Goal: Information Seeking & Learning: Get advice/opinions

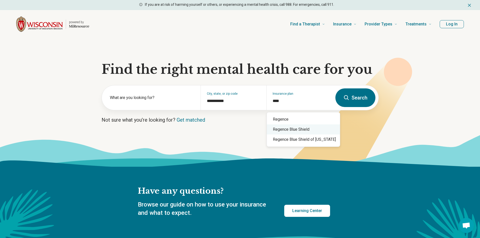
click at [308, 129] on div "Regence Blue Shield" at bounding box center [303, 129] width 73 height 10
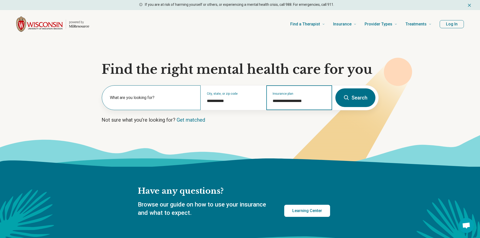
type input "**********"
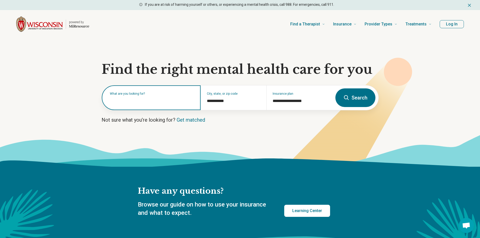
click at [132, 100] on input "text" at bounding box center [152, 100] width 85 height 6
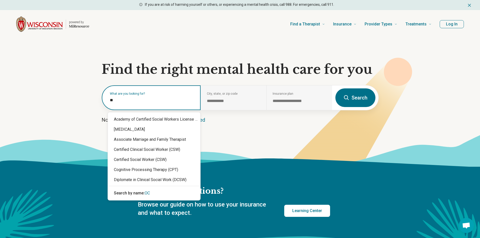
type input "***"
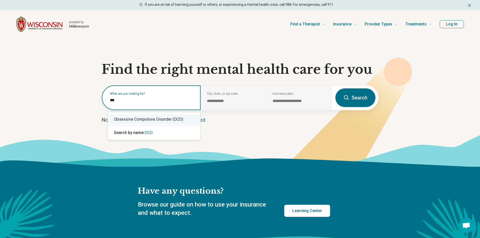
click at [155, 118] on div "Obsessive Compulsive Disorder (OCD)" at bounding box center [154, 119] width 92 height 10
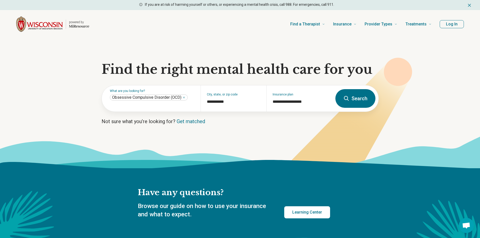
click at [358, 98] on button "Search" at bounding box center [355, 98] width 40 height 19
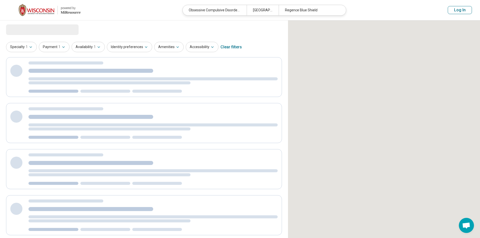
select select "***"
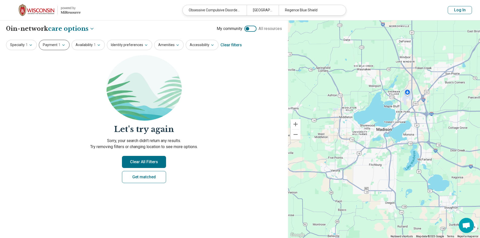
click at [64, 45] on icon "button" at bounding box center [63, 45] width 4 height 4
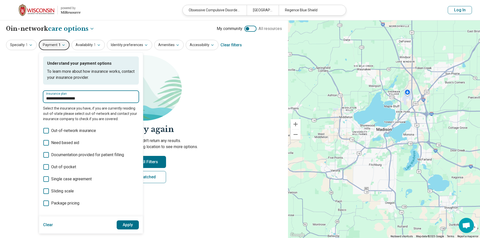
drag, startPoint x: 93, startPoint y: 99, endPoint x: 25, endPoint y: 86, distance: 69.5
click at [22, 91] on div "**********" at bounding box center [144, 129] width 288 height 218
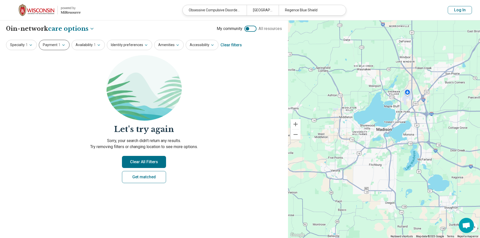
click at [63, 42] on button "Payment 1" at bounding box center [54, 45] width 31 height 10
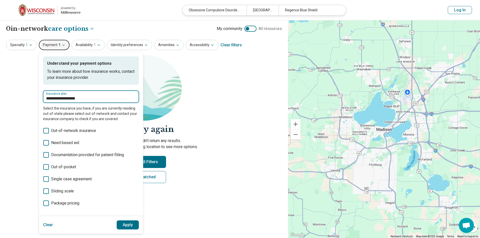
drag, startPoint x: 93, startPoint y: 98, endPoint x: 44, endPoint y: 95, distance: 48.9
click at [44, 95] on div "**********" at bounding box center [91, 97] width 96 height 12
type input "*******"
click at [79, 114] on div "Blue Cross Blue Shield" at bounding box center [70, 112] width 54 height 10
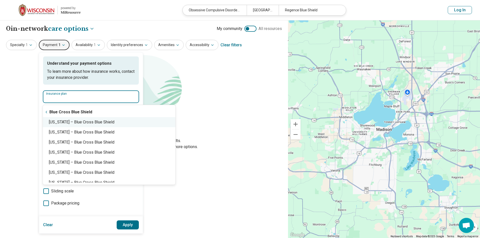
click at [84, 121] on div "Wisconsin – Blue Cross Blue Shield" at bounding box center [109, 122] width 132 height 10
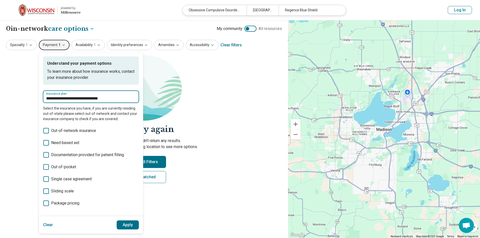
type input "**********"
click at [28, 106] on section "Let's try again Sorry, your search didn’t return any results. Try removing filt…" at bounding box center [144, 123] width 276 height 136
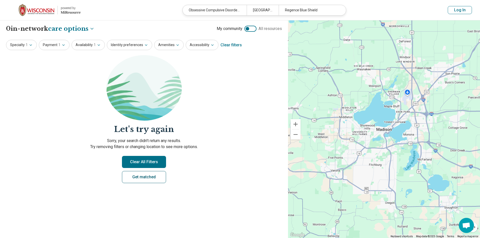
click at [148, 175] on link "Get matched" at bounding box center [144, 177] width 44 height 12
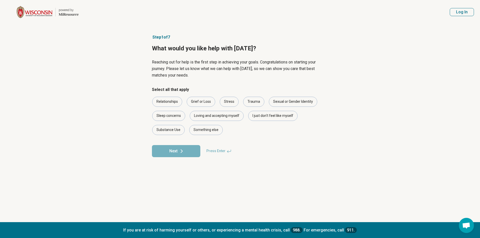
select select "***"
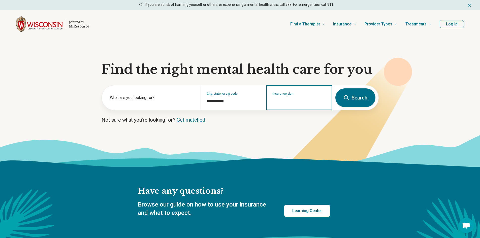
click at [295, 99] on input "Insurance plan" at bounding box center [299, 101] width 53 height 6
type input "**********"
click at [316, 121] on div "Blue Cross Blue Shield" at bounding box center [294, 119] width 54 height 10
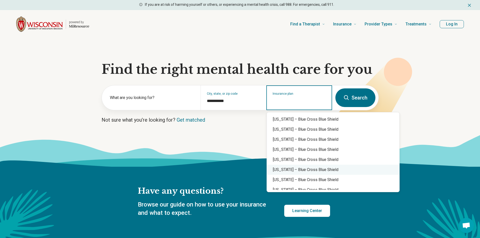
scroll to position [388, 0]
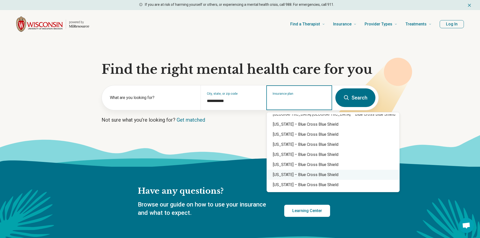
click at [329, 173] on div "Wisconsin – Blue Cross Blue Shield" at bounding box center [333, 175] width 132 height 10
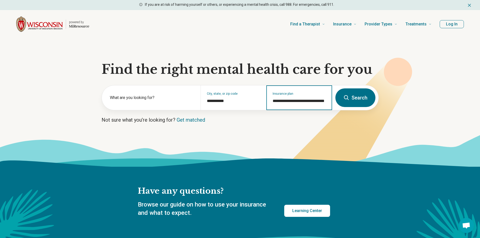
type input "**********"
click at [360, 96] on button "Search" at bounding box center [355, 97] width 40 height 19
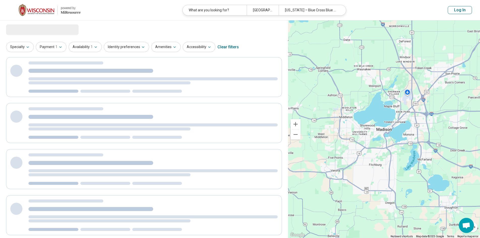
select select "***"
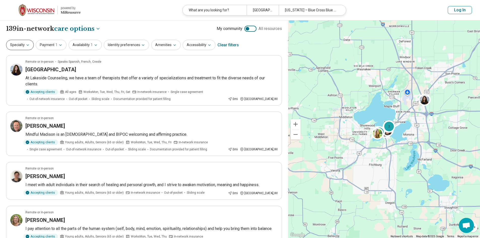
click at [29, 46] on icon "button" at bounding box center [28, 45] width 4 height 4
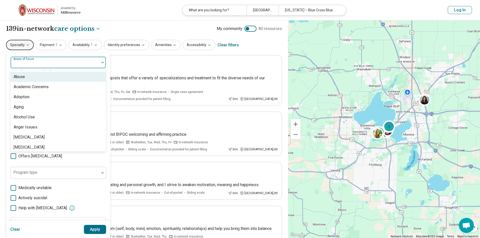
click at [35, 64] on div "Areas of focus" at bounding box center [58, 62] width 96 height 12
type input "**"
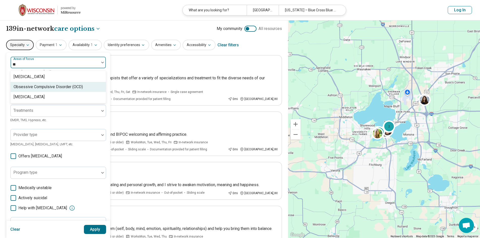
click at [65, 85] on div "Obsessive Compulsive Disorder (OCD)" at bounding box center [48, 87] width 69 height 6
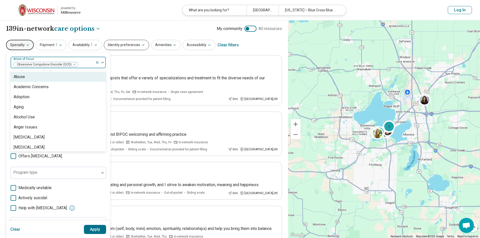
click at [127, 47] on button "Identity preferences" at bounding box center [126, 45] width 45 height 10
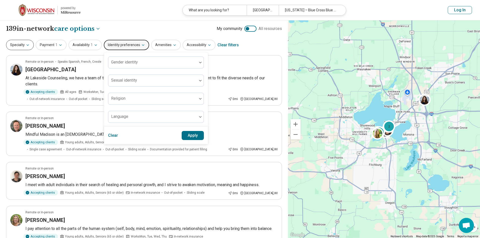
click at [22, 46] on button "Specialty" at bounding box center [20, 45] width 28 height 10
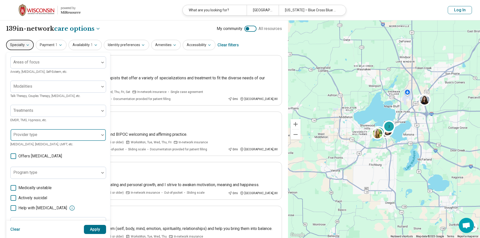
click at [41, 137] on div at bounding box center [55, 136] width 85 height 7
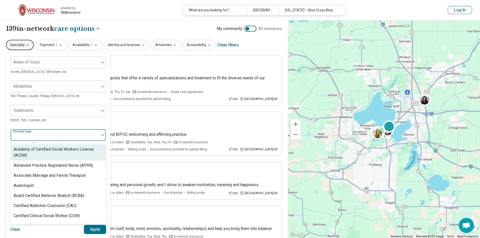
click at [260, 47] on div "Specialty Areas of focus Anxiety, Depression, Self-Esteem, etc. Modalities Talk…" at bounding box center [144, 45] width 276 height 12
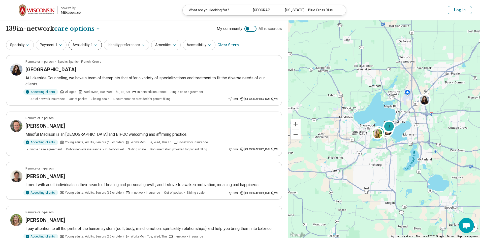
click at [86, 43] on button "Availability 1" at bounding box center [85, 45] width 33 height 10
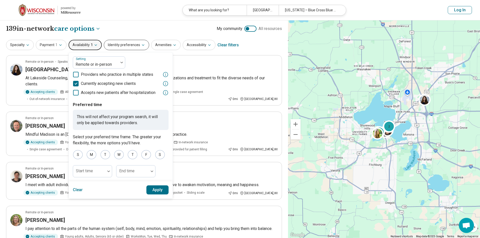
click at [132, 45] on button "Identity preferences" at bounding box center [126, 45] width 45 height 10
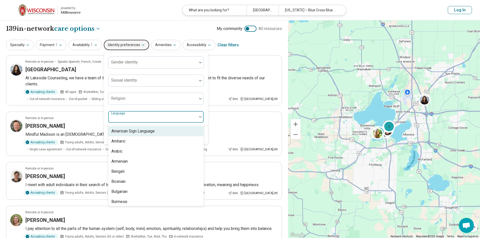
click at [128, 119] on div at bounding box center [152, 118] width 85 height 7
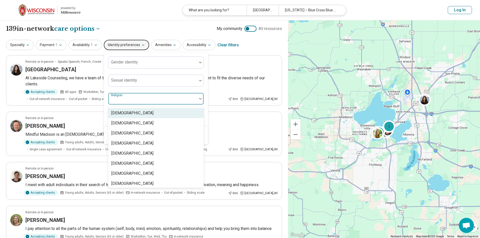
click at [134, 101] on div at bounding box center [152, 100] width 85 height 7
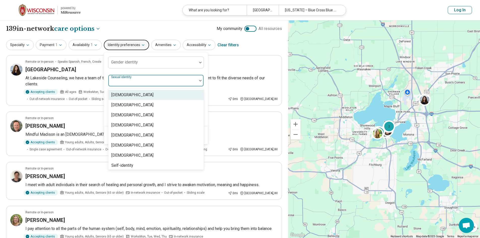
click at [139, 80] on div at bounding box center [152, 82] width 85 height 7
click at [142, 62] on div at bounding box center [152, 64] width 85 height 7
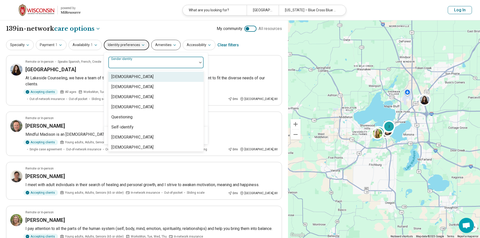
click at [158, 45] on button "Amenities" at bounding box center [165, 45] width 29 height 10
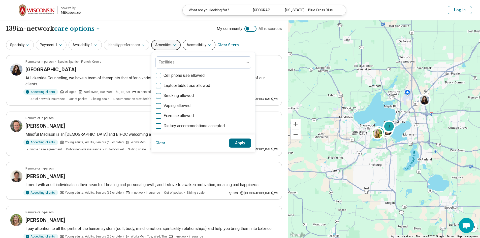
click at [200, 45] on button "Accessibility" at bounding box center [199, 45] width 33 height 10
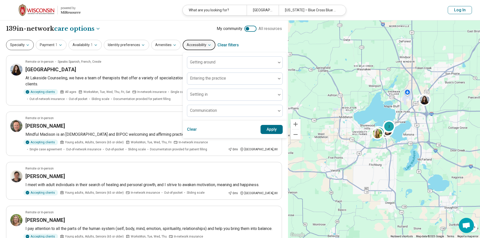
click at [14, 48] on button "Specialty" at bounding box center [20, 45] width 28 height 10
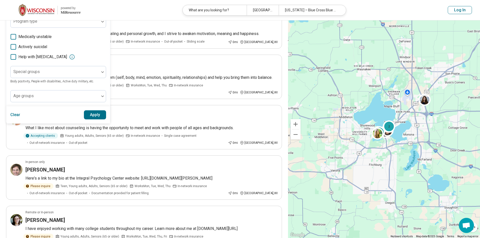
scroll to position [126, 0]
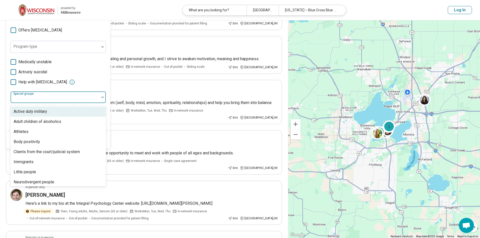
click at [35, 97] on div "Special groups" at bounding box center [58, 97] width 96 height 12
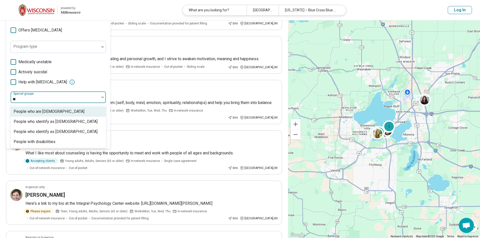
type input "*"
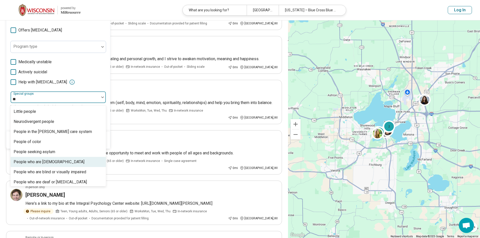
type input "***"
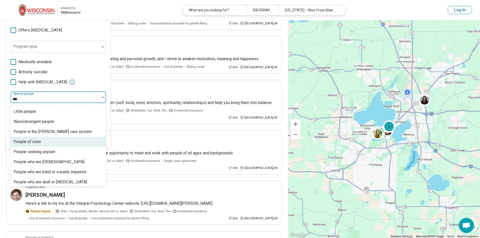
click at [38, 139] on div "People of color" at bounding box center [27, 142] width 27 height 6
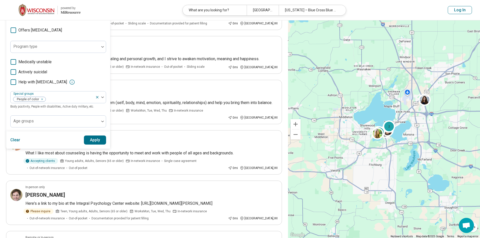
click at [103, 79] on div "Help with activities of daily living" at bounding box center [58, 82] width 96 height 6
click at [94, 138] on button "Apply" at bounding box center [95, 140] width 22 height 9
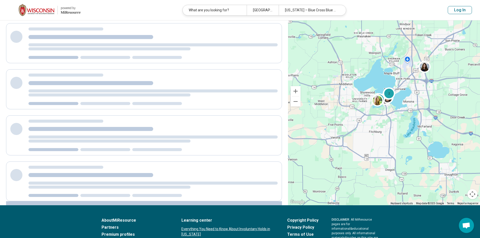
scroll to position [0, 0]
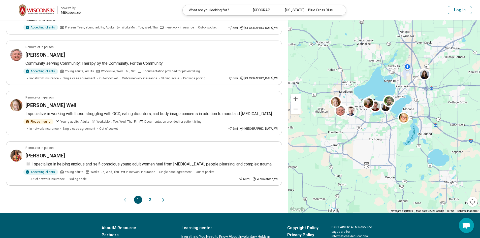
scroll to position [403, 0]
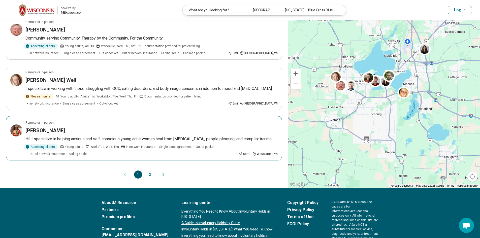
click at [50, 132] on h3 "Jordan Brown" at bounding box center [45, 130] width 40 height 7
click at [151, 174] on button "2" at bounding box center [150, 175] width 8 height 8
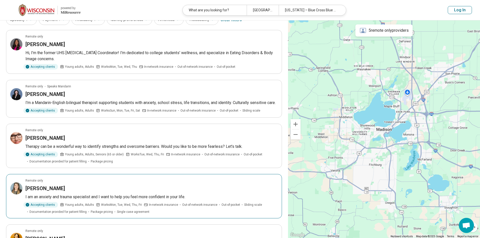
scroll to position [0, 0]
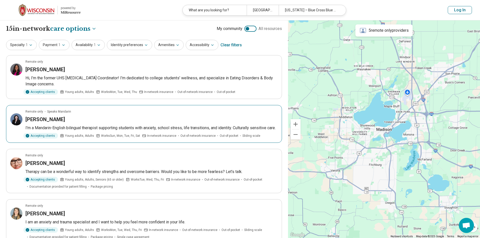
click at [41, 120] on h3 "Qingquan Yang" at bounding box center [45, 119] width 40 height 7
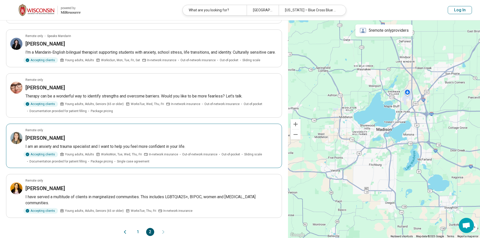
scroll to position [126, 0]
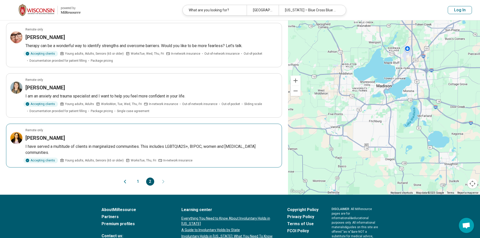
click at [45, 142] on h3 "Gabriela Jump" at bounding box center [45, 137] width 40 height 7
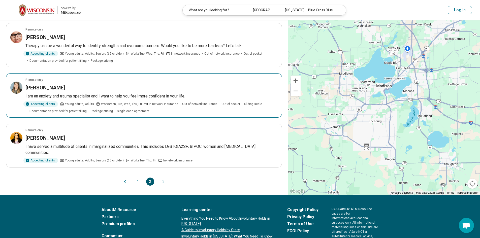
scroll to position [0, 0]
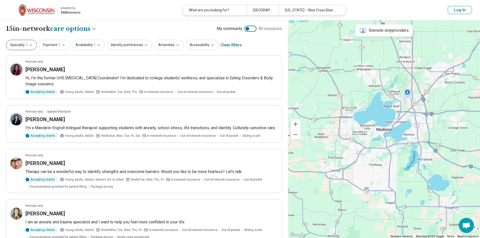
click at [26, 43] on span "1" at bounding box center [27, 44] width 2 height 5
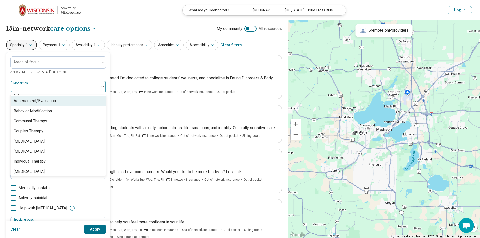
click at [47, 87] on div at bounding box center [55, 88] width 85 height 7
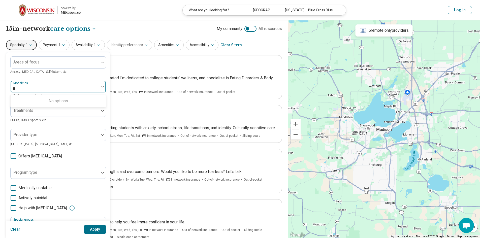
type input "*"
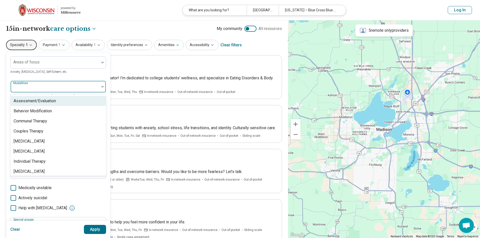
click at [18, 75] on div "Areas of focus Anxiety, Depression, Self-Esteem, etc. 8 results available. Use …" at bounding box center [58, 154] width 96 height 197
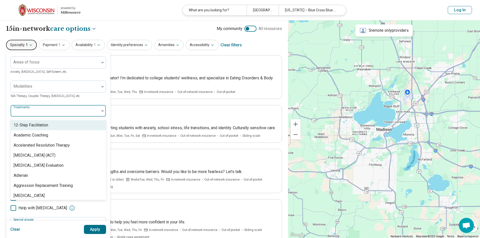
click at [32, 109] on div "Treatments" at bounding box center [58, 111] width 96 height 12
type input "***"
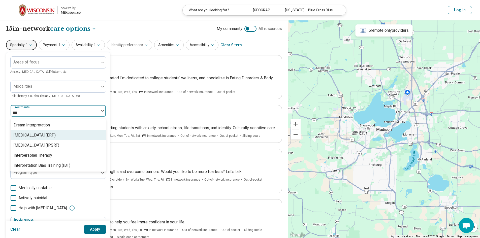
click at [53, 134] on div "Exposure and Response Prevention (ERP)" at bounding box center [35, 135] width 42 height 6
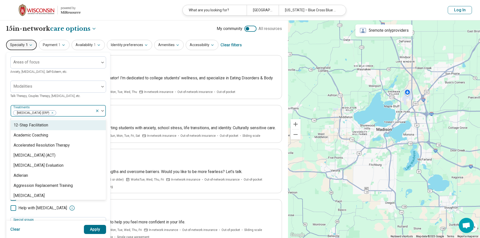
click at [8, 98] on div "Areas of focus Anxiety, Depression, Self-Esteem, etc. Modalities Talk Therapy, …" at bounding box center [58, 154] width 104 height 205
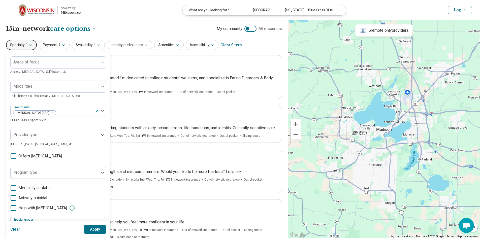
scroll to position [176, 0]
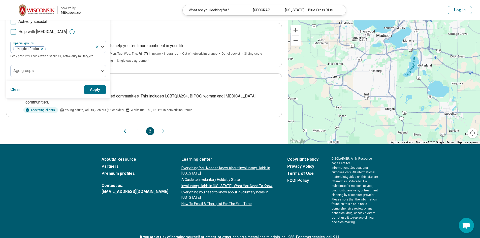
click at [93, 91] on button "Apply" at bounding box center [95, 89] width 22 height 9
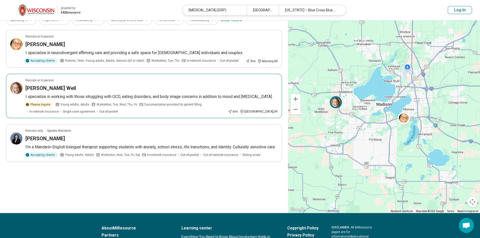
scroll to position [50, 0]
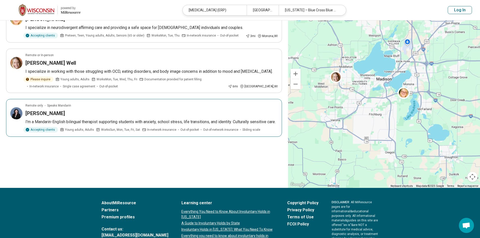
click at [53, 117] on h3 "Qingquan Yang" at bounding box center [45, 113] width 40 height 7
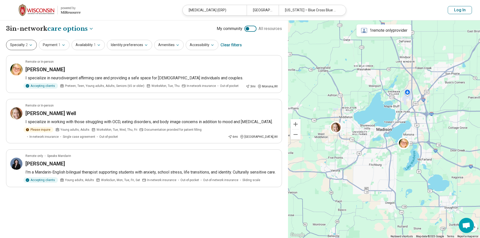
click at [30, 46] on icon "button" at bounding box center [31, 45] width 4 height 4
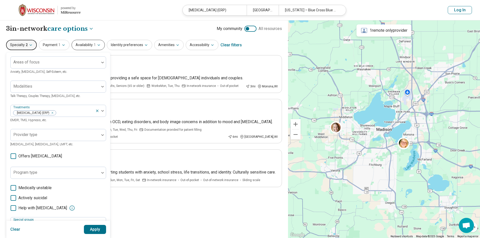
click at [86, 49] on button "Availability 1" at bounding box center [88, 45] width 33 height 10
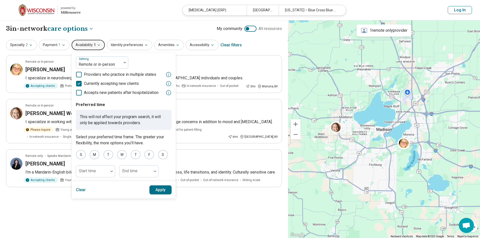
click at [121, 23] on div "**********" at bounding box center [144, 129] width 288 height 218
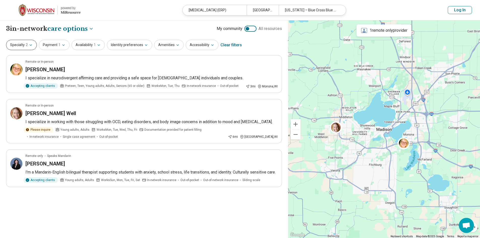
click at [24, 48] on button "Specialty 2" at bounding box center [21, 45] width 31 height 10
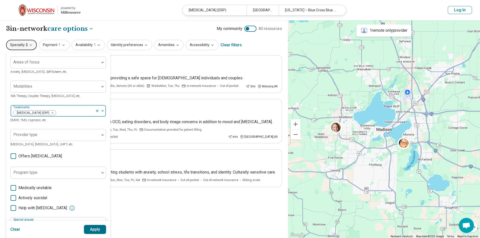
click at [53, 112] on icon "Remove [object Object]" at bounding box center [51, 113] width 4 height 4
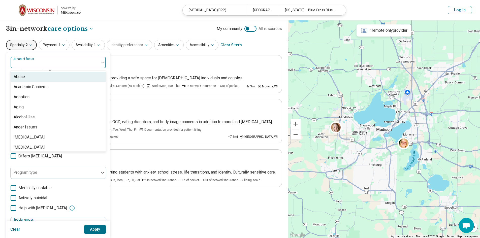
click at [64, 61] on div at bounding box center [55, 64] width 85 height 7
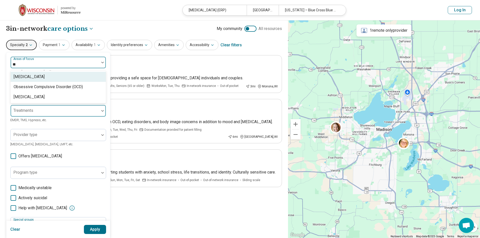
type input "***"
click at [68, 79] on div "Obsessive Compulsive Disorder (OCD)" at bounding box center [48, 77] width 69 height 6
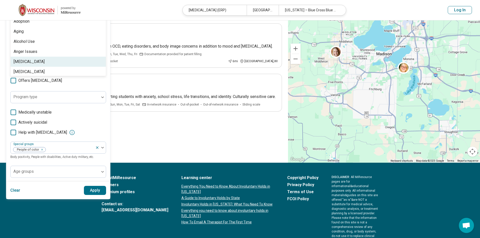
scroll to position [100, 0]
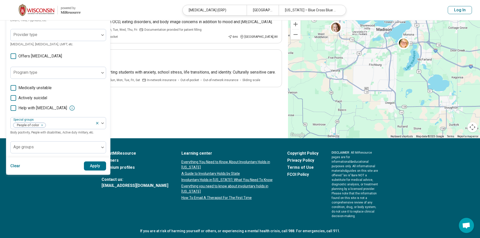
click at [91, 165] on button "Apply" at bounding box center [95, 165] width 22 height 9
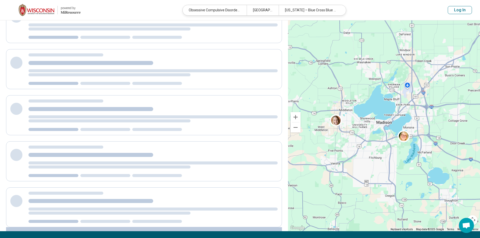
scroll to position [0, 0]
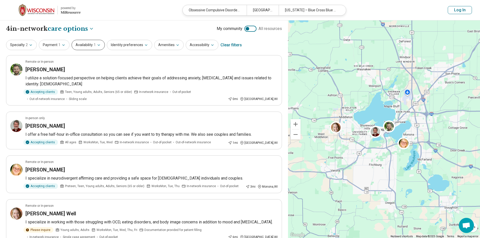
click at [94, 48] on span "1" at bounding box center [95, 44] width 2 height 5
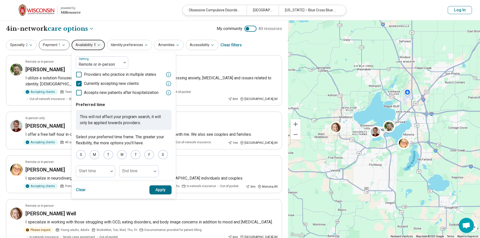
click at [53, 44] on button "Payment 1" at bounding box center [54, 45] width 31 height 10
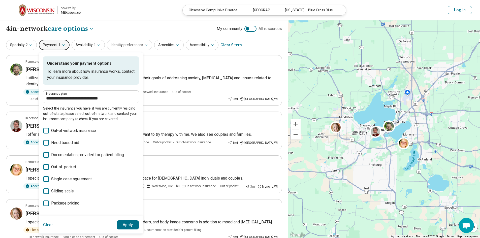
click at [139, 20] on header "powered by Miresource logo Obsessive Compulsive Disorder (OCD) Madison, WI Wisc…" at bounding box center [240, 10] width 480 height 20
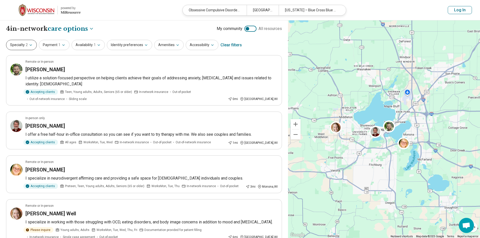
click at [31, 46] on icon "button" at bounding box center [31, 45] width 4 height 4
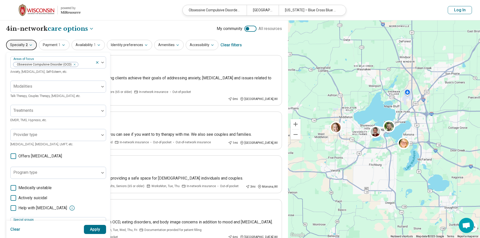
click at [126, 14] on header "powered by Miresource logo Obsessive Compulsive Disorder (OCD) Madison, WI Wisc…" at bounding box center [240, 10] width 480 height 20
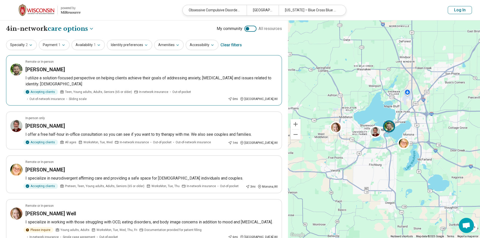
click at [44, 73] on article "Remote or In-person Alexander Einsman I utilize a solution-focused perspective …" at bounding box center [144, 80] width 276 height 50
click at [456, 11] on button "Log In" at bounding box center [460, 10] width 24 height 8
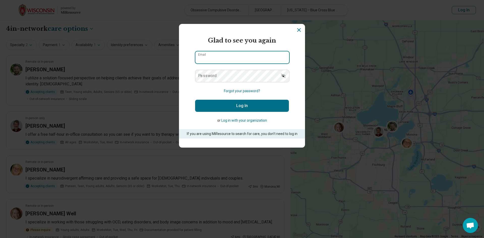
click at [216, 57] on input "Email" at bounding box center [242, 57] width 94 height 12
click at [214, 60] on input "**********" at bounding box center [242, 57] width 94 height 12
click at [238, 59] on input "**********" at bounding box center [242, 57] width 94 height 12
type input "**********"
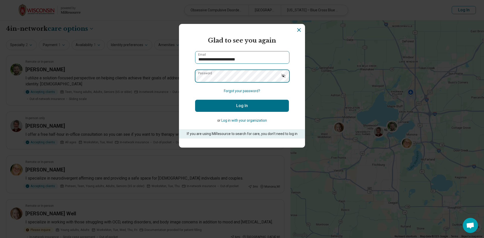
click at [195, 100] on button "Log In" at bounding box center [242, 106] width 94 height 12
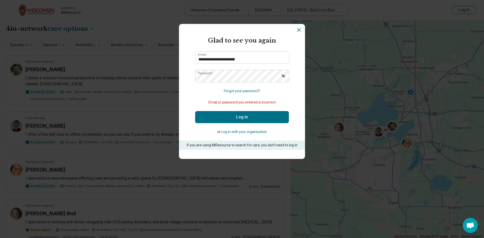
click at [281, 76] on icon "Show password" at bounding box center [283, 75] width 5 height 5
click at [246, 113] on button "Log In" at bounding box center [242, 117] width 94 height 12
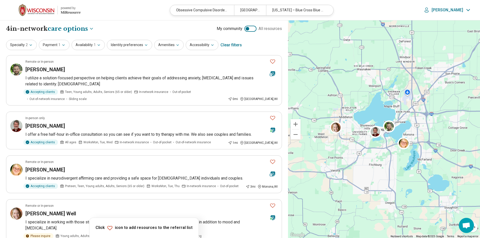
click at [46, 13] on img at bounding box center [37, 10] width 36 height 12
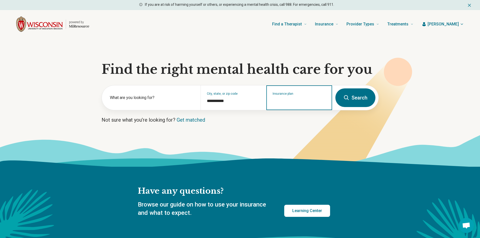
click at [290, 102] on input "Insurance plan" at bounding box center [299, 101] width 53 height 6
type input "**********"
click at [315, 120] on icon "Suggestions" at bounding box center [315, 119] width 1 height 2
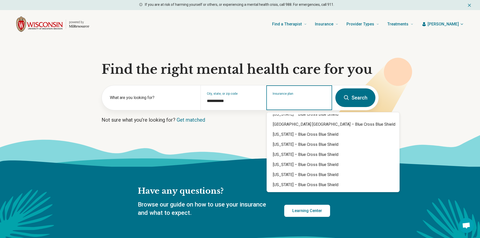
scroll to position [388, 0]
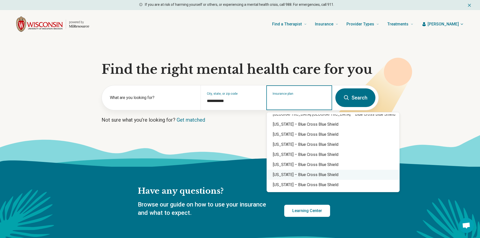
click at [290, 175] on div "Wisconsin – Blue Cross Blue Shield" at bounding box center [333, 175] width 132 height 10
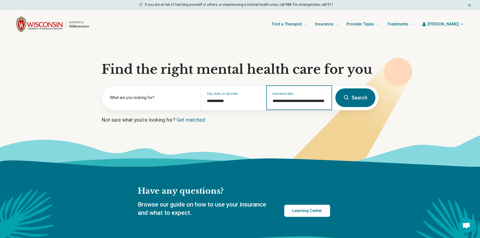
type input "**********"
click at [354, 100] on button "Search" at bounding box center [355, 97] width 40 height 19
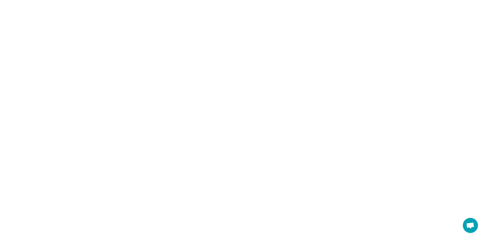
select select "***"
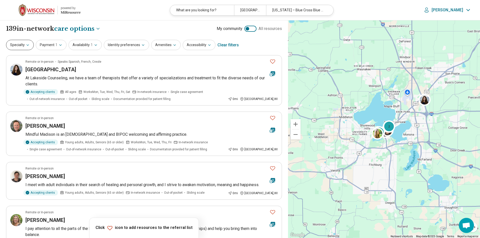
click at [11, 46] on button "Specialty" at bounding box center [20, 45] width 28 height 10
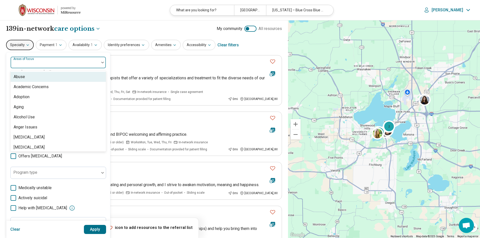
click at [38, 64] on div "Areas of focus" at bounding box center [58, 62] width 96 height 12
type input "***"
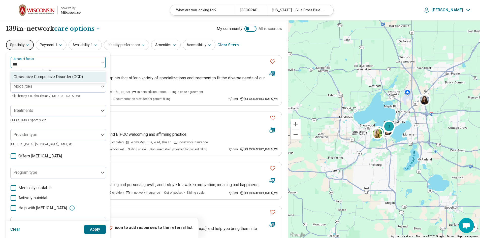
click at [58, 76] on div "Obsessive Compulsive Disorder (OCD)" at bounding box center [48, 77] width 69 height 6
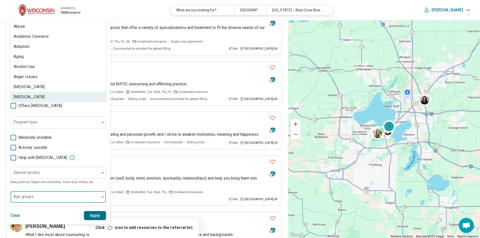
scroll to position [76, 0]
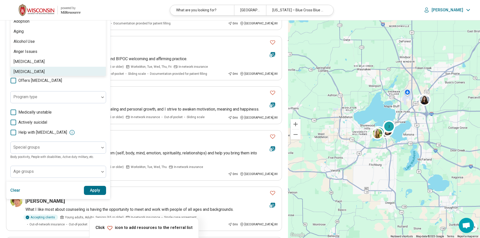
click at [96, 188] on button "Apply" at bounding box center [95, 190] width 22 height 9
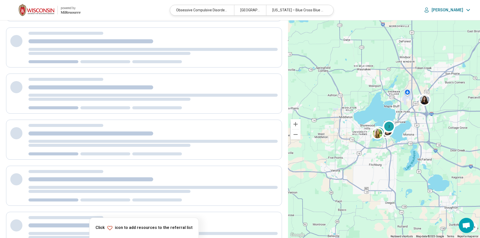
scroll to position [0, 0]
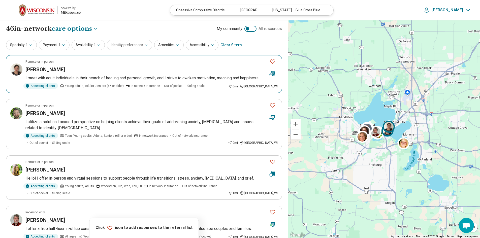
click at [54, 71] on h3 "Julita Jankowska" at bounding box center [45, 69] width 40 height 7
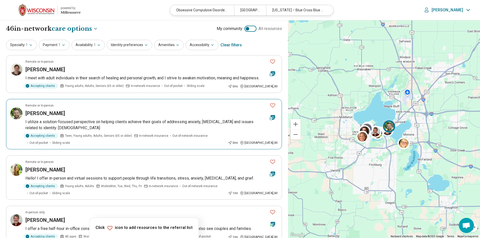
scroll to position [25, 0]
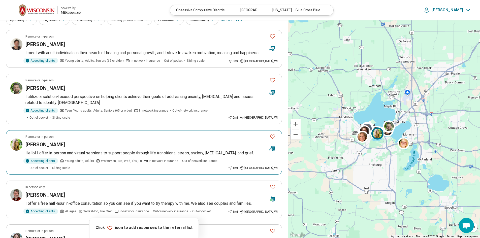
click at [58, 146] on h3 "[PERSON_NAME]" at bounding box center [45, 144] width 40 height 7
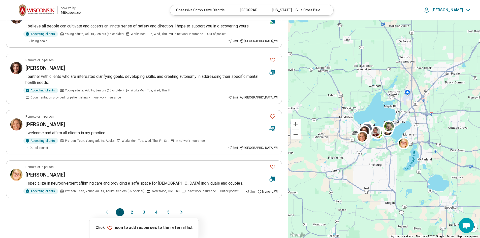
scroll to position [378, 0]
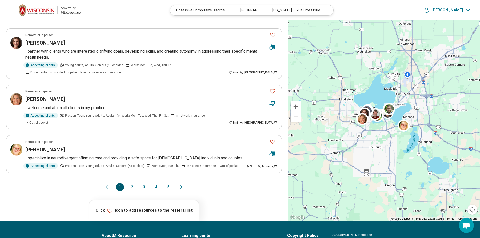
click at [131, 183] on button "2" at bounding box center [132, 187] width 8 height 8
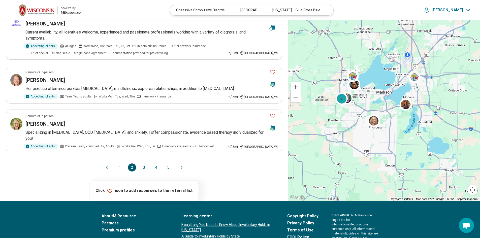
click at [144, 163] on button "3" at bounding box center [144, 167] width 8 height 8
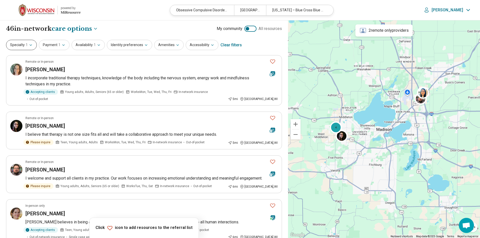
click at [30, 43] on button "Specialty 1" at bounding box center [21, 45] width 31 height 10
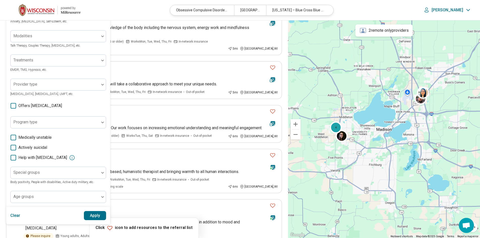
scroll to position [76, 0]
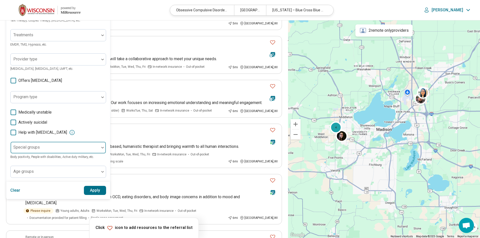
click at [44, 146] on div at bounding box center [55, 147] width 89 height 11
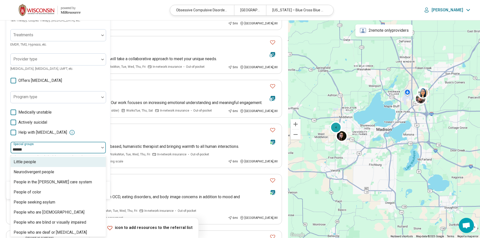
type input "******"
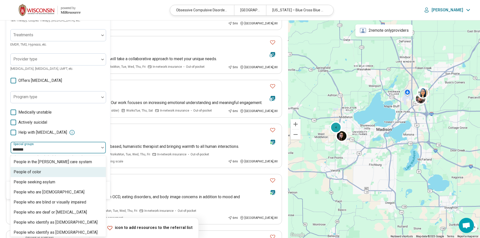
click at [45, 170] on div "People of color" at bounding box center [58, 172] width 95 height 10
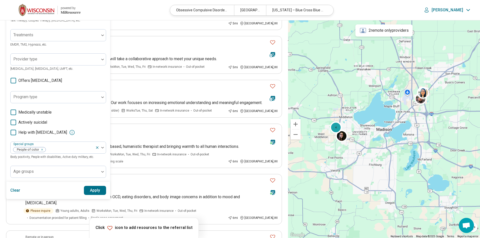
click at [102, 122] on label "Actively suicidal" at bounding box center [58, 122] width 96 height 6
click at [96, 190] on button "Apply" at bounding box center [95, 190] width 22 height 9
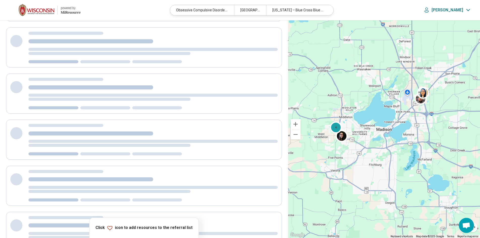
scroll to position [0, 0]
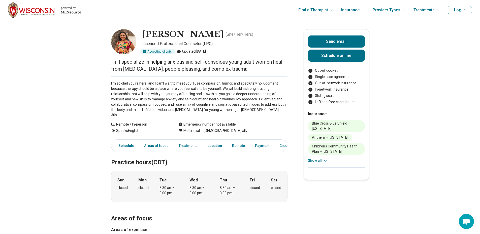
scroll to position [126, 0]
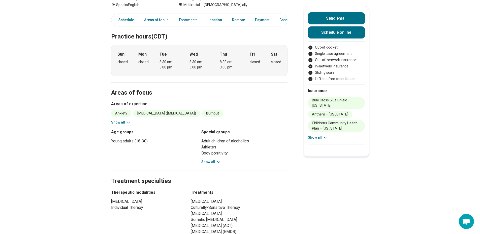
click at [117, 120] on button "Show all" at bounding box center [121, 122] width 20 height 5
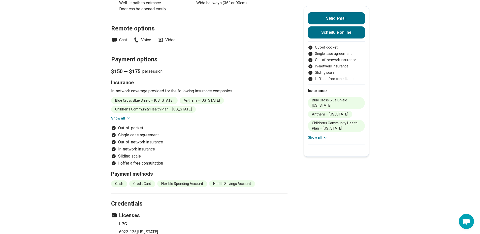
scroll to position [655, 0]
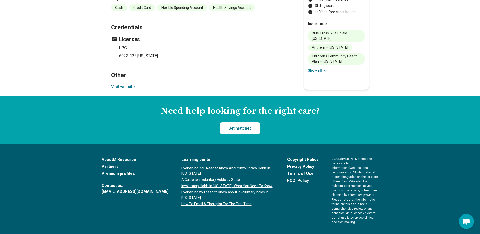
click at [123, 87] on button "Visit website" at bounding box center [122, 87] width 23 height 6
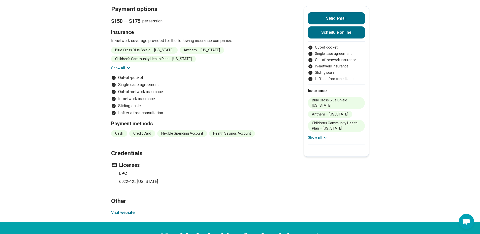
scroll to position [504, 0]
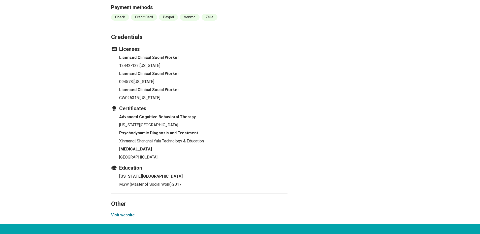
scroll to position [529, 0]
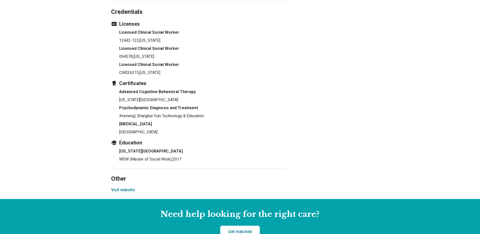
click at [128, 169] on section "Other Visit website" at bounding box center [199, 184] width 176 height 31
click at [129, 187] on button "Visit website" at bounding box center [122, 190] width 23 height 6
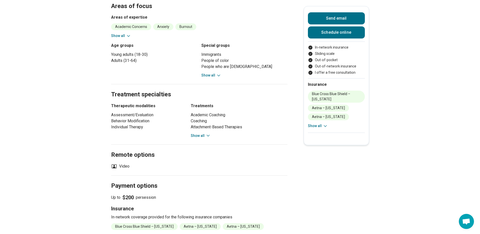
scroll to position [201, 0]
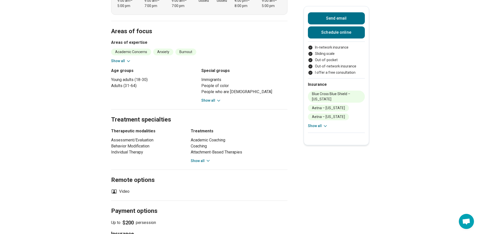
click at [199, 158] on button "Show all" at bounding box center [201, 160] width 20 height 5
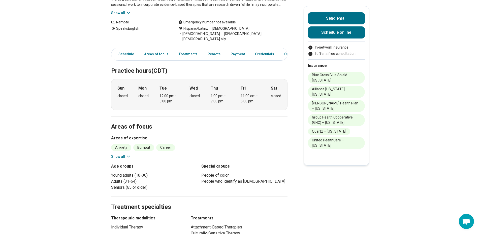
scroll to position [126, 0]
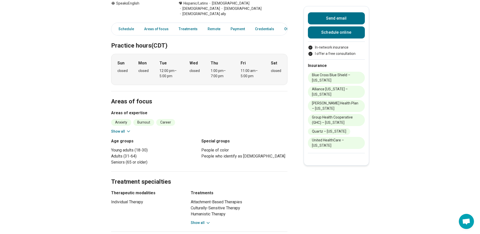
click at [123, 129] on button "Show all" at bounding box center [121, 131] width 20 height 5
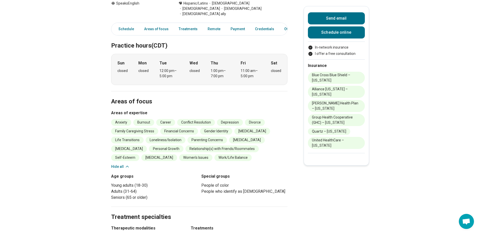
scroll to position [227, 0]
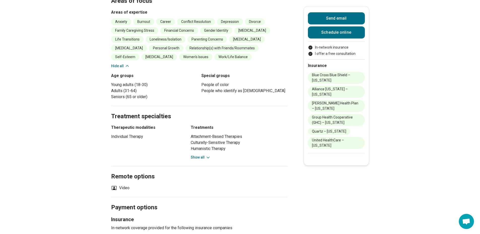
click at [203, 155] on button "Show all" at bounding box center [201, 157] width 20 height 5
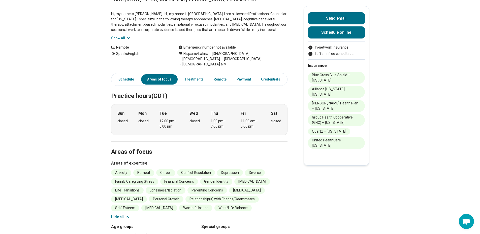
scroll to position [0, 0]
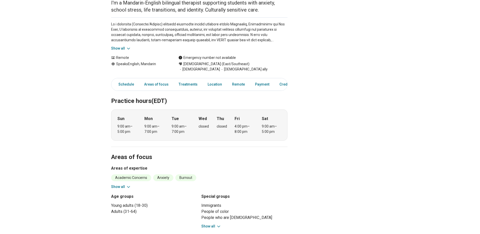
scroll to position [101, 0]
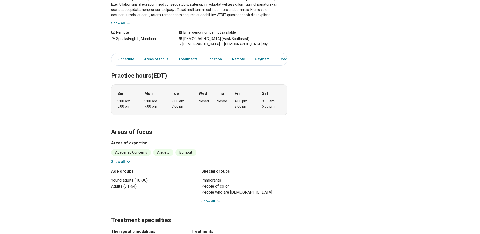
click at [211, 199] on button "Show all" at bounding box center [211, 201] width 20 height 5
click at [217, 199] on button "Show all" at bounding box center [211, 201] width 20 height 5
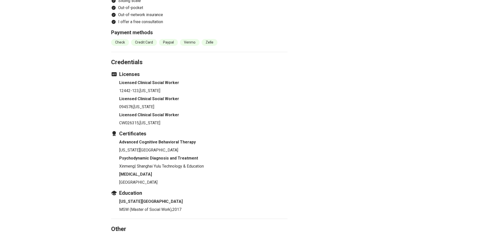
scroll to position [621, 0]
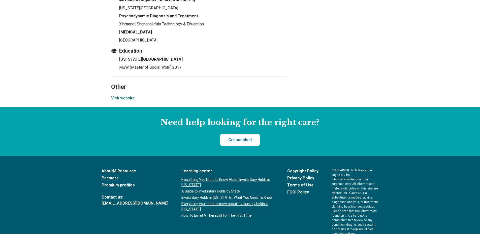
click at [120, 95] on button "Visit website" at bounding box center [122, 98] width 23 height 6
drag, startPoint x: 120, startPoint y: 76, endPoint x: 247, endPoint y: 43, distance: 131.3
click at [246, 56] on h4 "[US_STATE][GEOGRAPHIC_DATA]" at bounding box center [203, 59] width 168 height 6
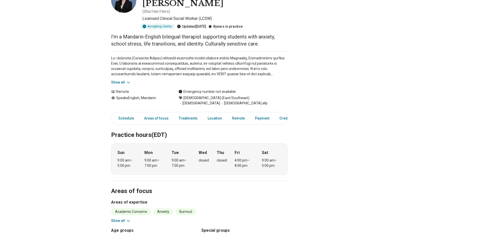
scroll to position [0, 0]
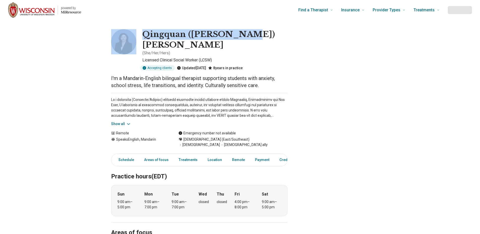
drag, startPoint x: 136, startPoint y: 33, endPoint x: 221, endPoint y: 39, distance: 85.8
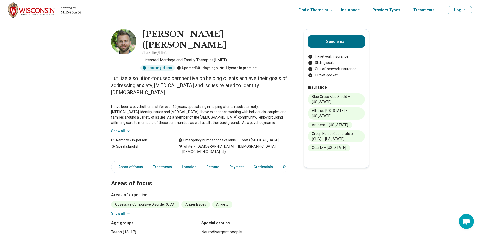
click at [114, 128] on button "Show all" at bounding box center [121, 130] width 20 height 5
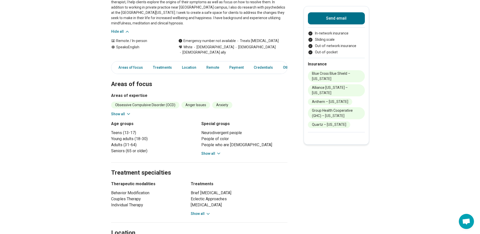
scroll to position [151, 0]
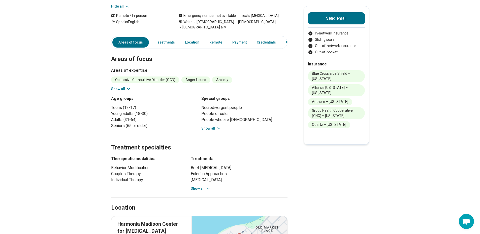
click at [205, 186] on button "Show all" at bounding box center [201, 188] width 20 height 5
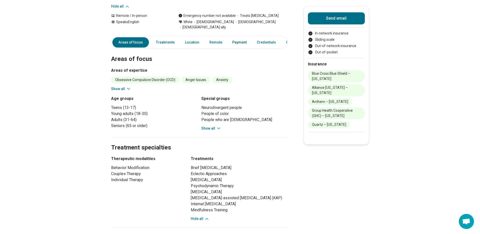
scroll to position [0, 0]
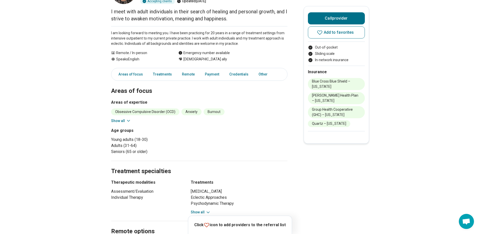
scroll to position [101, 0]
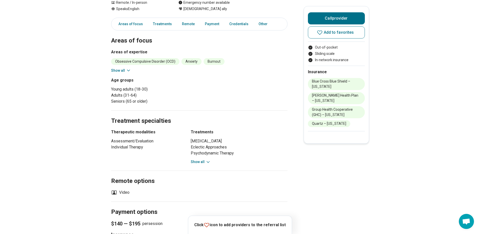
click at [203, 162] on button "Show all" at bounding box center [201, 161] width 20 height 5
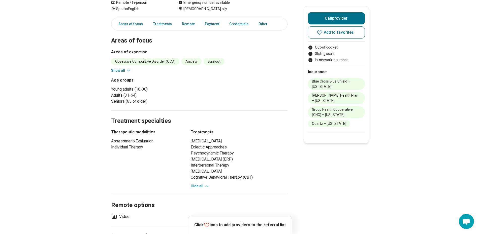
scroll to position [0, 0]
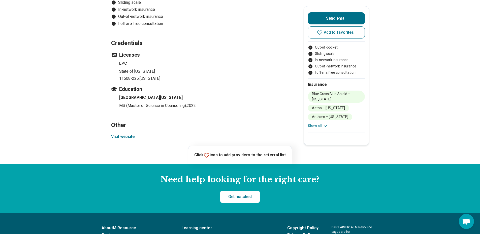
scroll to position [529, 0]
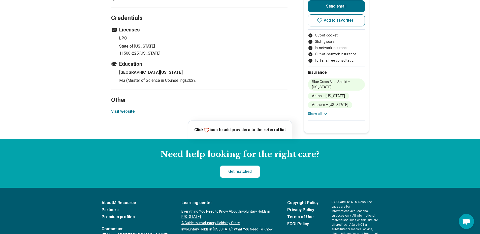
click at [127, 111] on button "Visit website" at bounding box center [122, 112] width 23 height 6
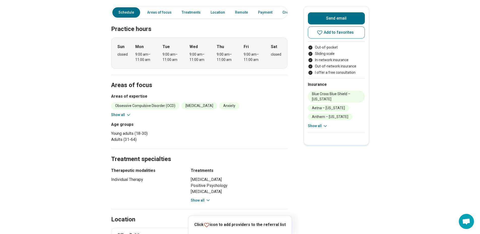
scroll to position [0, 0]
